Goal: Find specific page/section: Find specific page/section

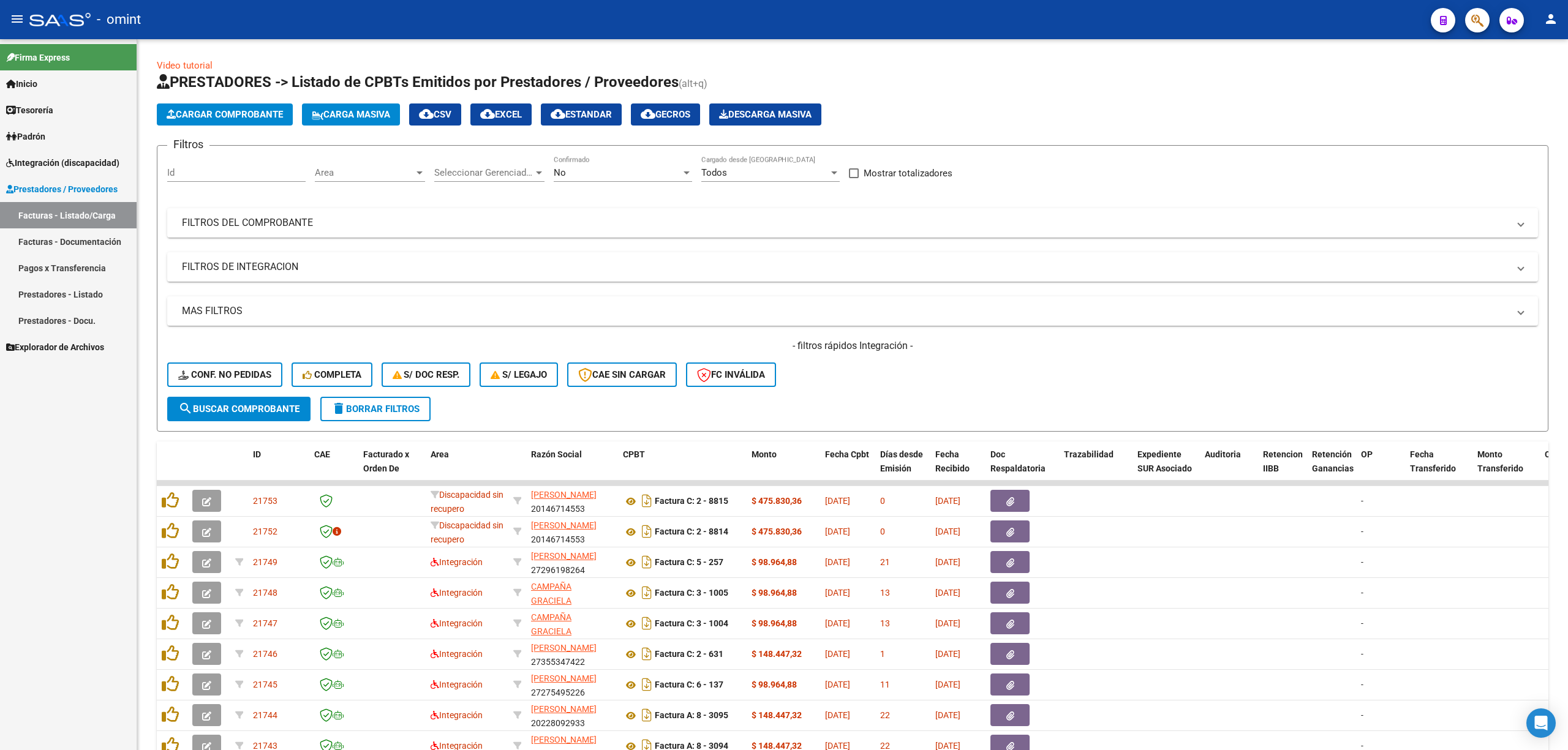
click at [50, 166] on span "Integración (discapacidad)" at bounding box center [63, 163] width 113 height 14
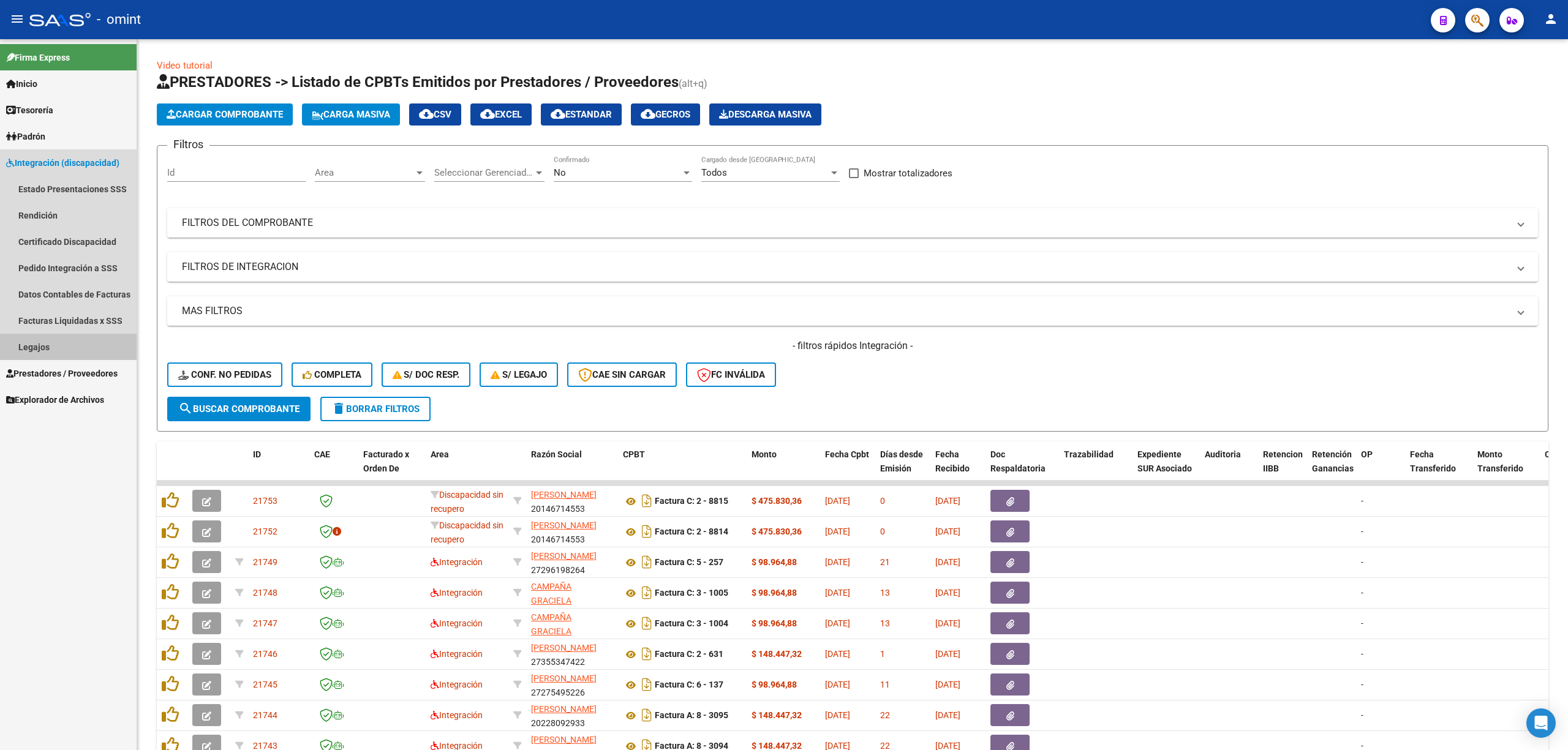
click at [33, 344] on link "Legajos" at bounding box center [68, 346] width 136 height 26
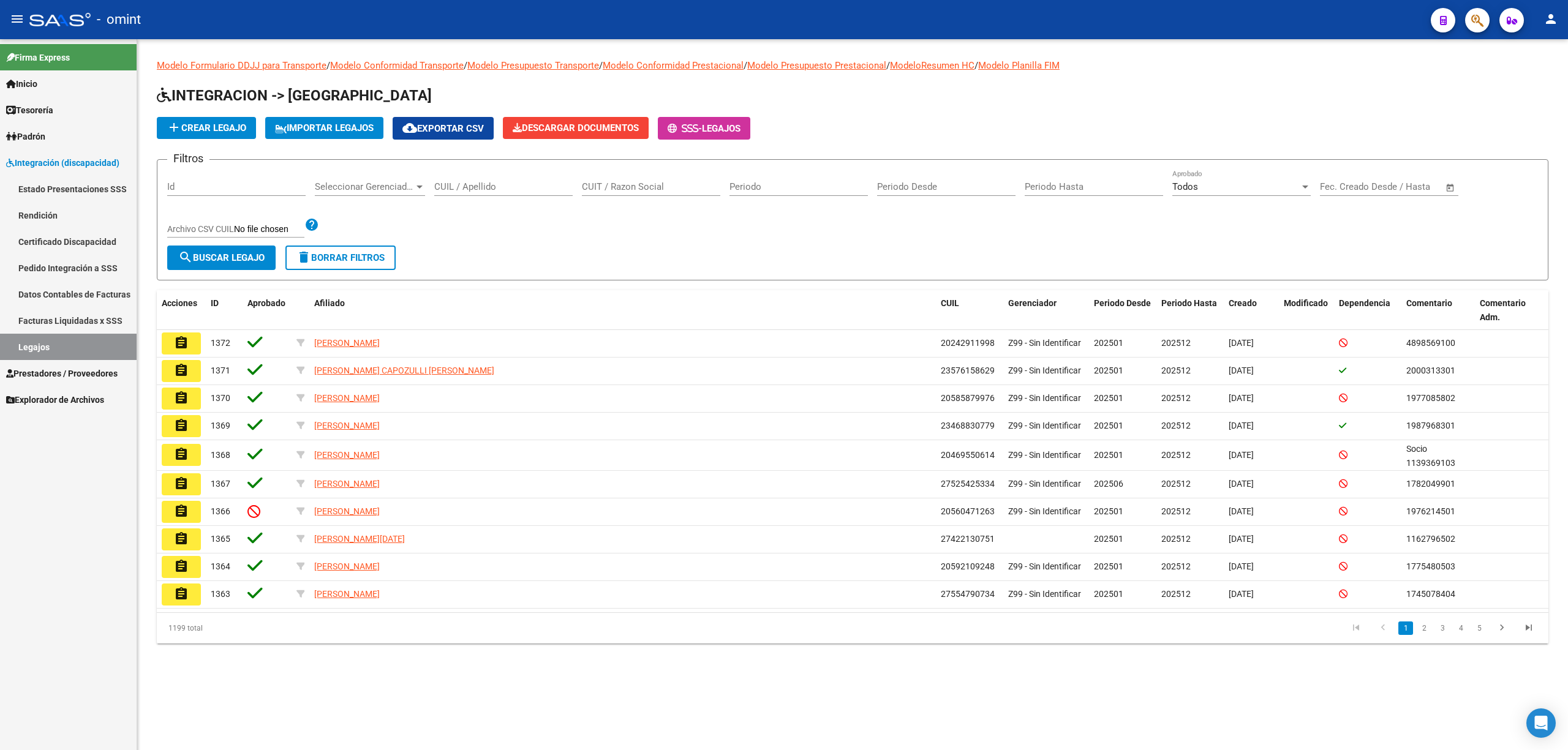
click at [521, 184] on input "CUIL / Apellido" at bounding box center [503, 187] width 139 height 11
type input "s"
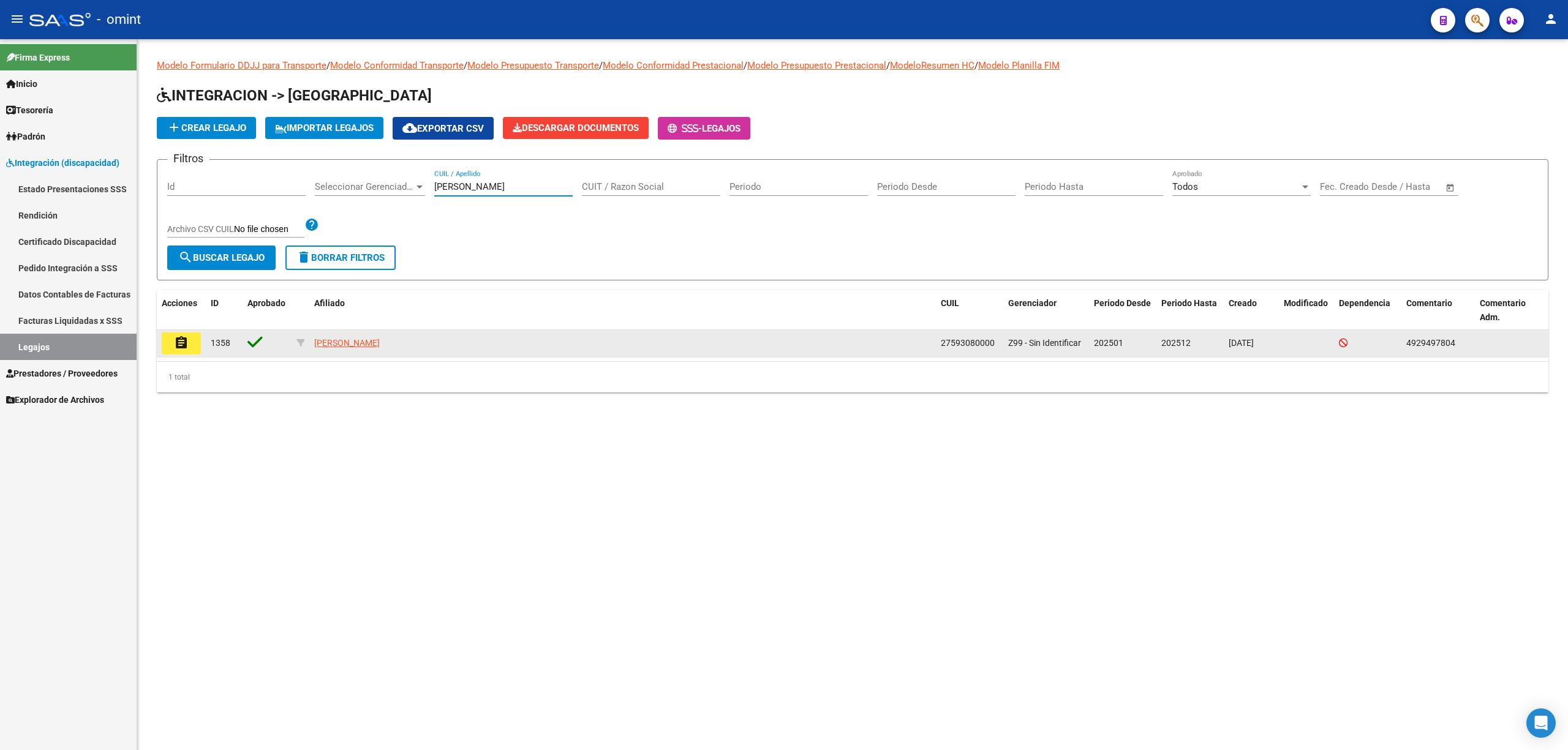
type input "[PERSON_NAME]"
click at [178, 342] on mat-icon "assignment" at bounding box center [182, 343] width 15 height 15
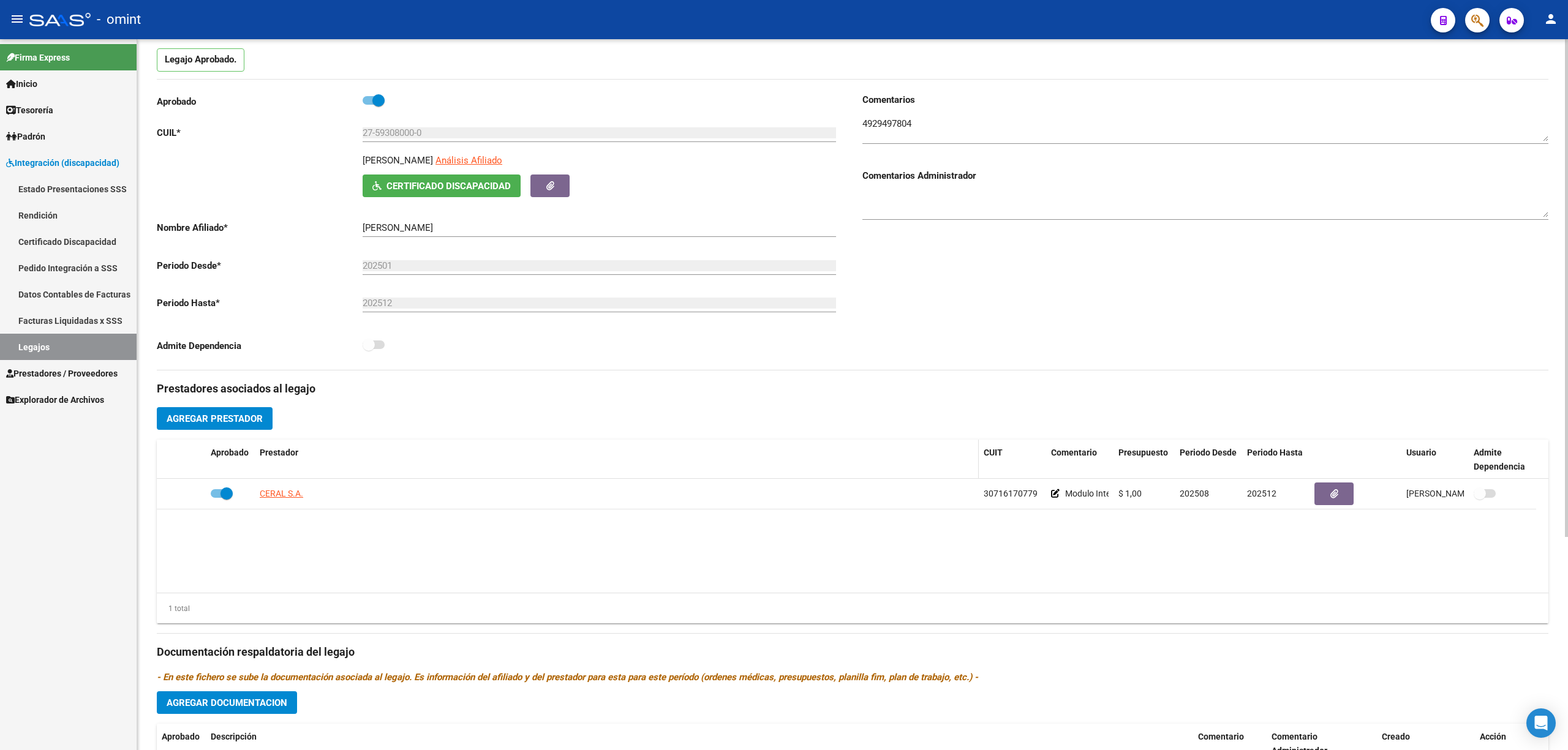
scroll to position [59, 0]
